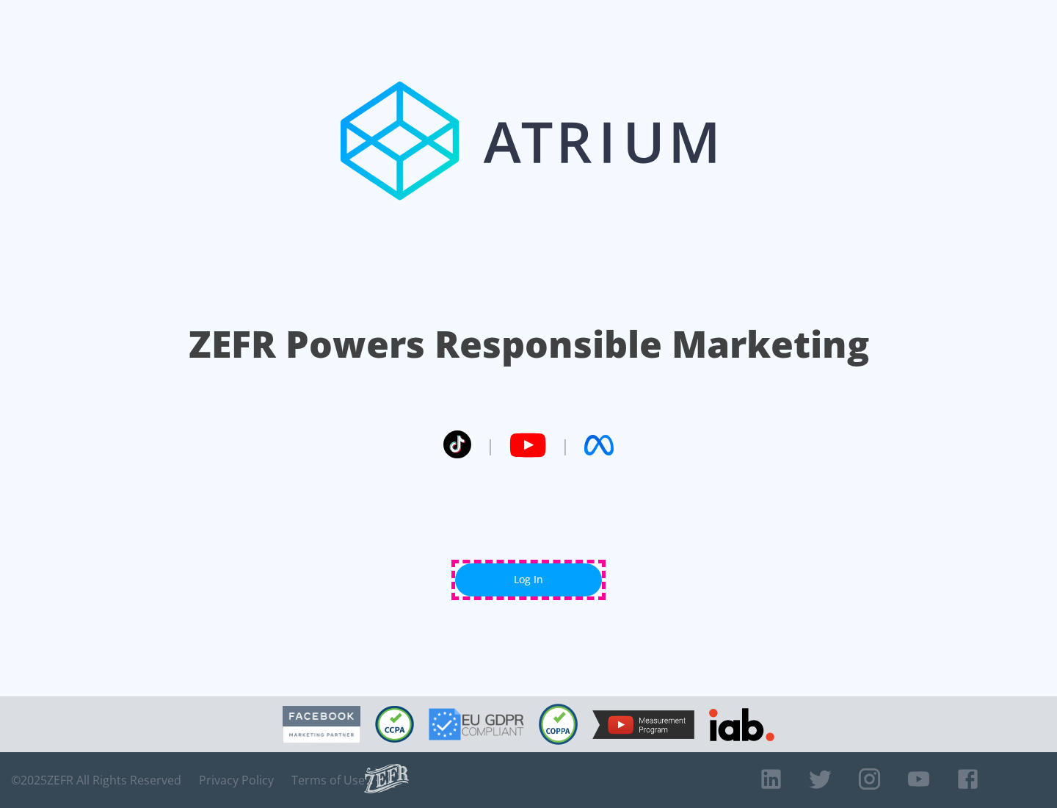
click at [529, 579] on link "Log In" at bounding box center [528, 579] width 147 height 33
